Goal: Book appointment/travel/reservation

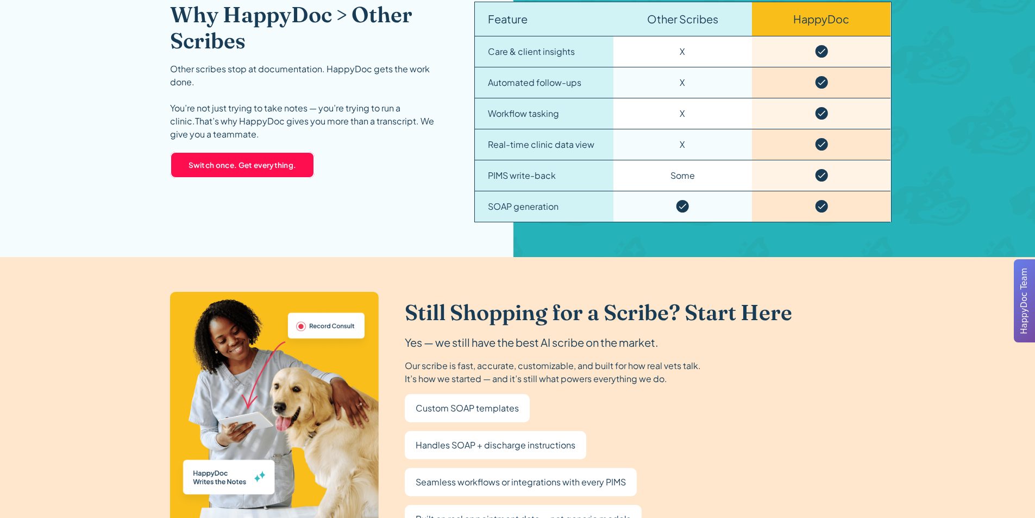
scroll to position [1684, 0]
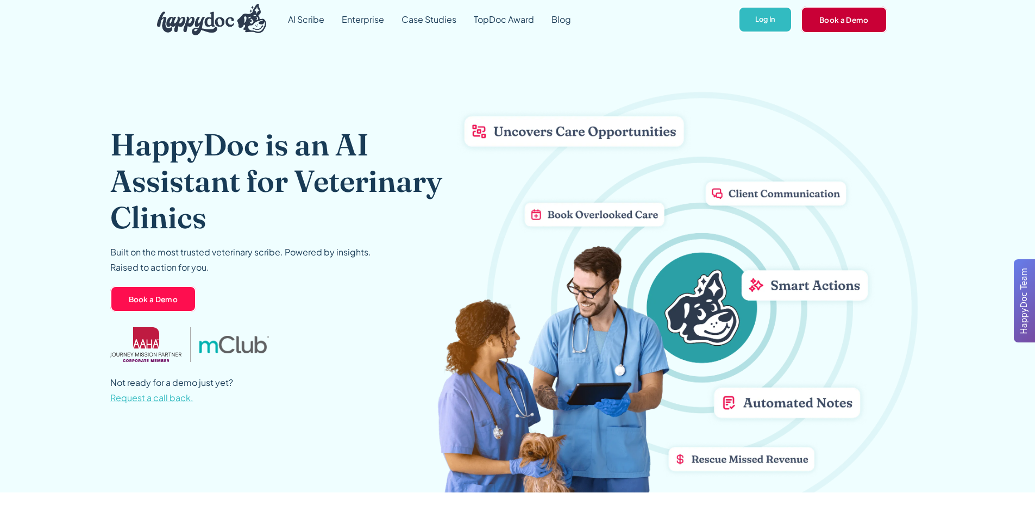
click at [856, 18] on link "Book a Demo" at bounding box center [844, 20] width 86 height 26
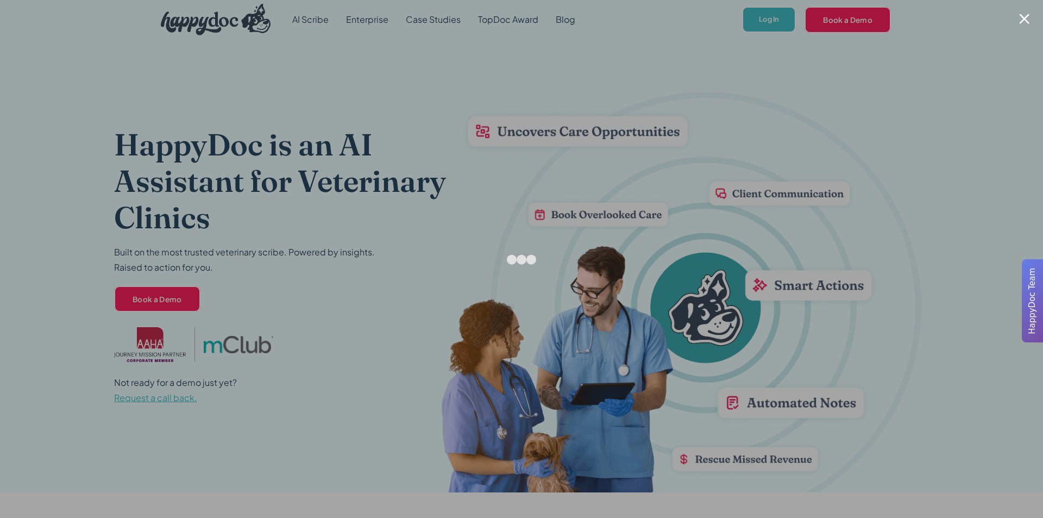
click at [68, 116] on div at bounding box center [521, 259] width 1043 height 518
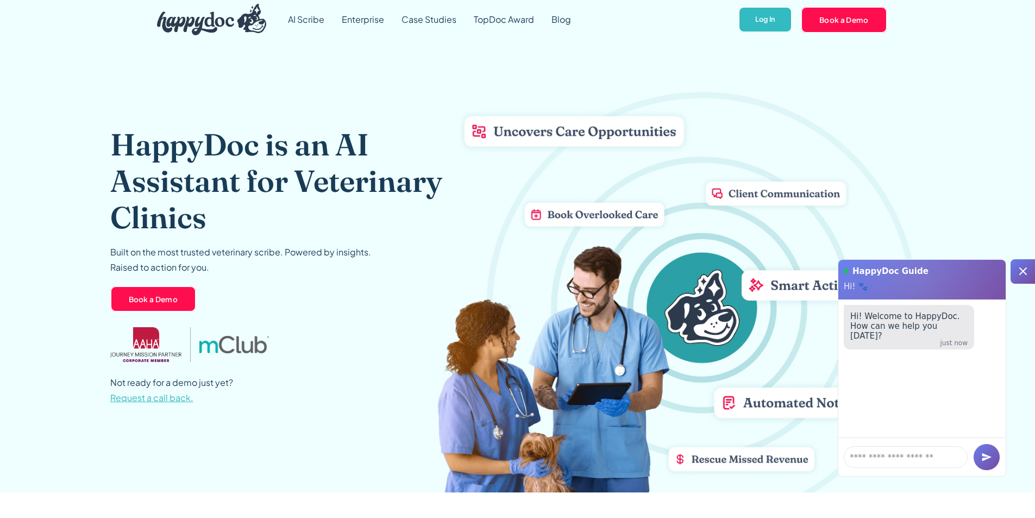
click at [1024, 271] on icon at bounding box center [1023, 271] width 8 height 8
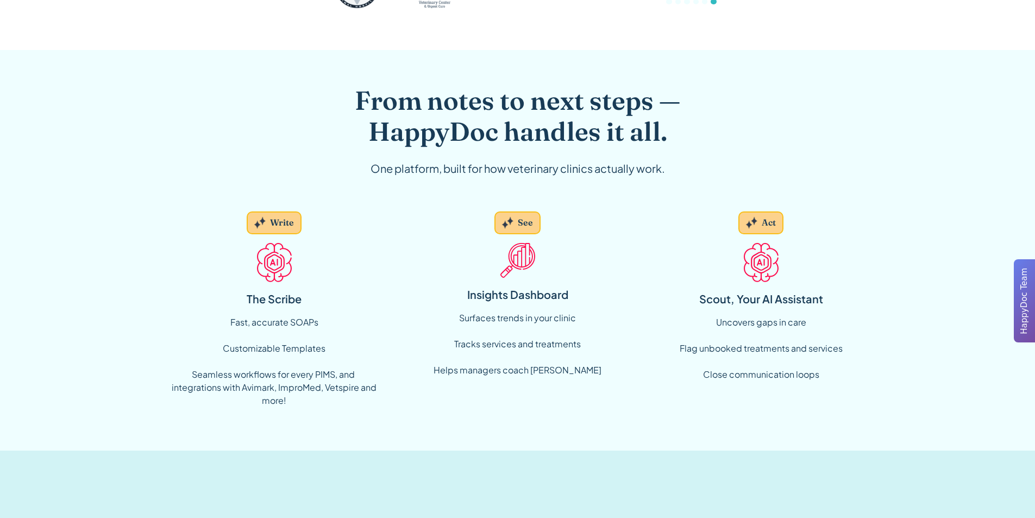
scroll to position [706, 0]
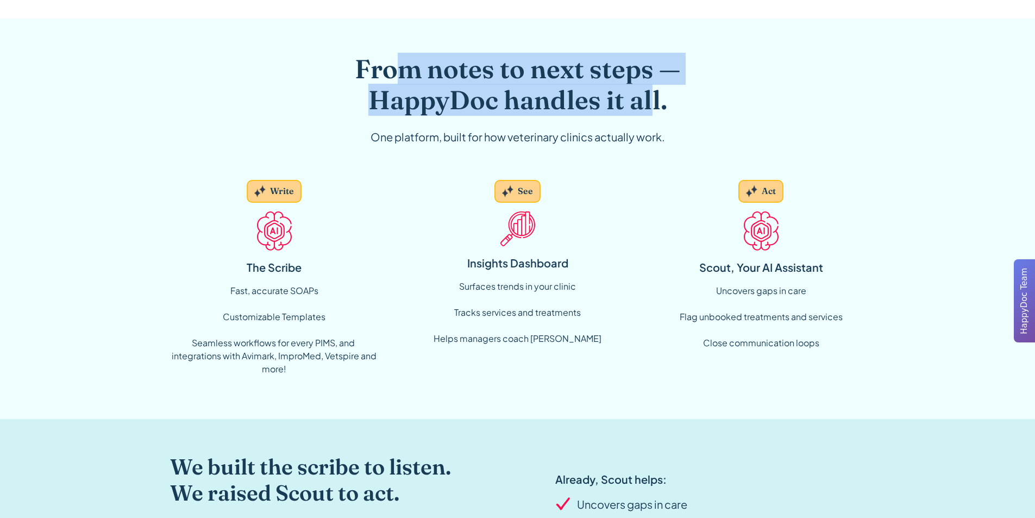
drag, startPoint x: 397, startPoint y: 76, endPoint x: 649, endPoint y: 104, distance: 253.1
click at [649, 104] on h2 "From notes to next steps — HappyDoc handles it all." at bounding box center [517, 84] width 417 height 62
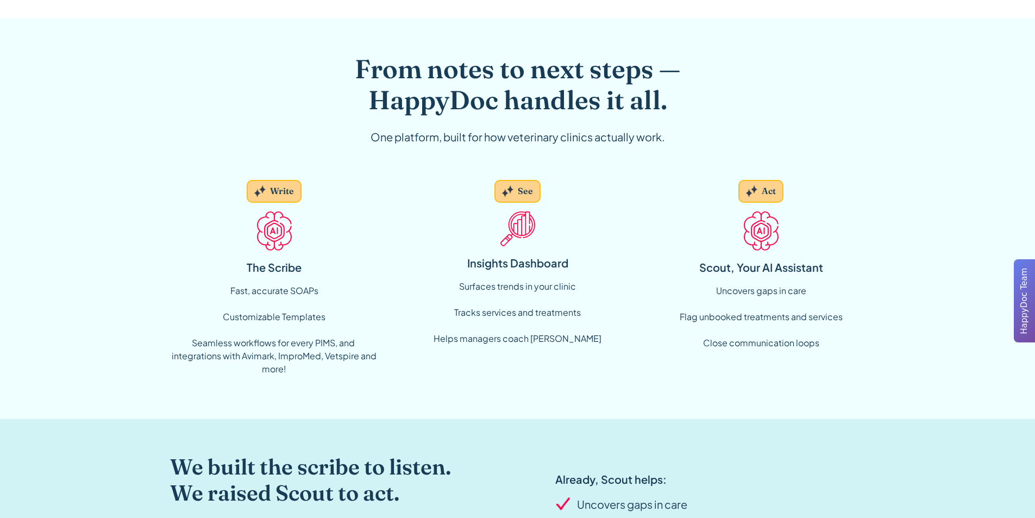
click at [397, 145] on div "From notes to next steps — HappyDoc handles it all. One platform, built for how…" at bounding box center [517, 112] width 417 height 118
drag, startPoint x: 414, startPoint y: 137, endPoint x: 627, endPoint y: 139, distance: 213.5
click at [627, 139] on div "One platform, built for how veterinary clinics actually work." at bounding box center [517, 137] width 417 height 16
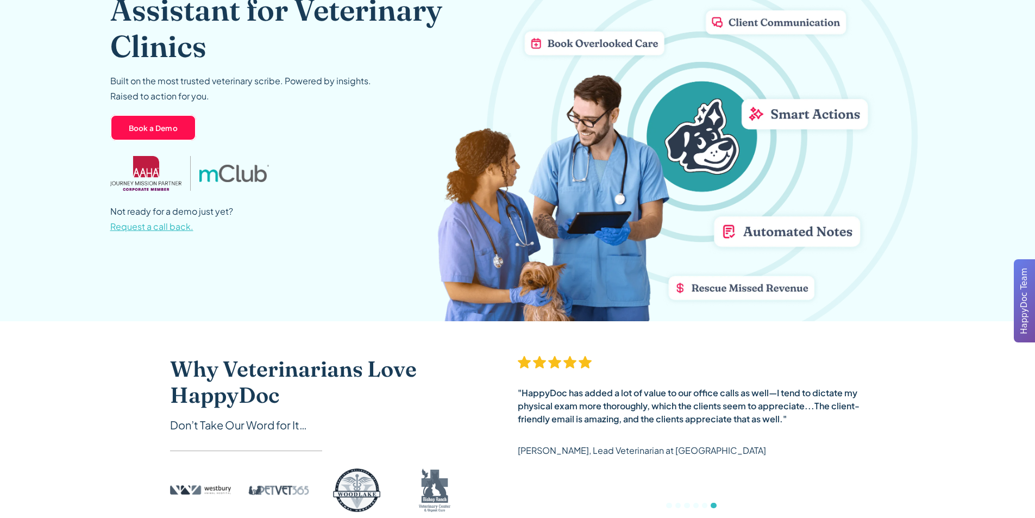
scroll to position [0, 0]
